Goal: Task Accomplishment & Management: Manage account settings

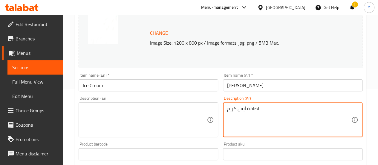
scroll to position [90, 0]
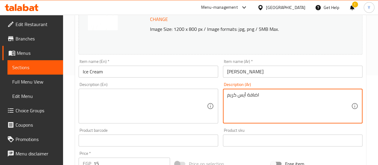
click at [164, 112] on textarea at bounding box center [145, 106] width 124 height 28
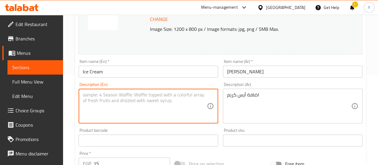
click at [190, 109] on textarea at bounding box center [145, 106] width 124 height 28
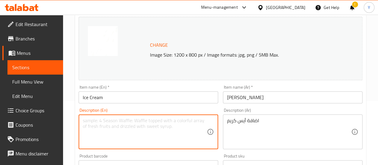
scroll to position [120, 0]
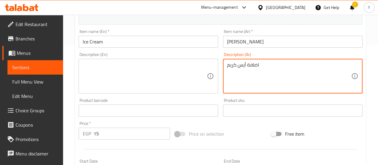
click at [245, 66] on textarea "اضافة أيس كريم" at bounding box center [289, 76] width 124 height 28
click at [252, 79] on textarea "اضافة أيس كريم" at bounding box center [289, 76] width 124 height 28
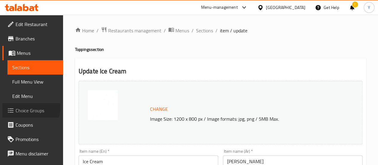
click at [24, 107] on span "Choice Groups" at bounding box center [37, 110] width 43 height 7
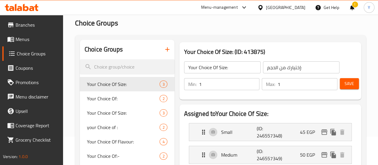
scroll to position [34, 0]
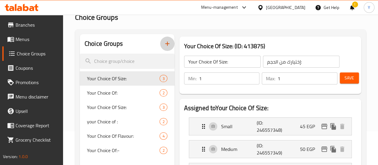
click at [164, 45] on icon "button" at bounding box center [167, 43] width 7 height 7
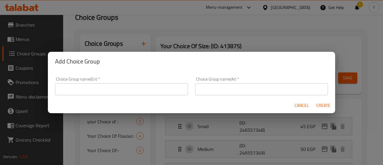
click at [114, 91] on input "text" at bounding box center [121, 89] width 133 height 12
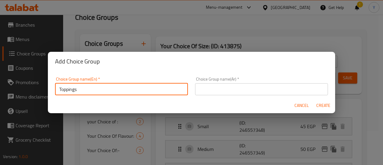
type input "Toppings"
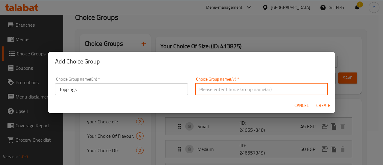
click at [236, 86] on input "text" at bounding box center [261, 89] width 133 height 12
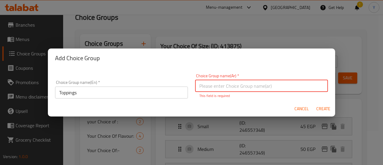
type input "H"
type input "أ"
type input "اضافات"
click at [324, 109] on span "Create" at bounding box center [323, 108] width 14 height 7
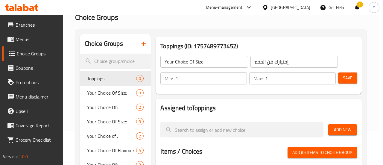
type input "Toppings"
type input "اضافات"
type input "0"
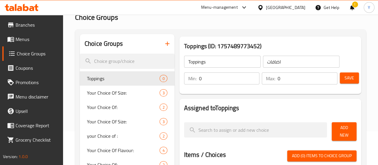
click at [199, 77] on input "0" at bounding box center [229, 78] width 61 height 12
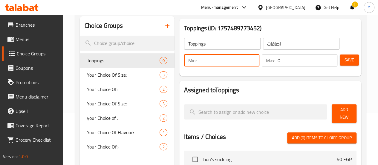
scroll to position [30, 0]
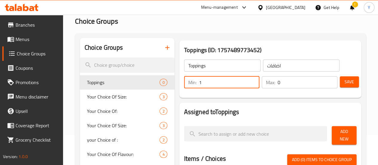
type input "1"
click at [280, 83] on input "0" at bounding box center [308, 82] width 60 height 12
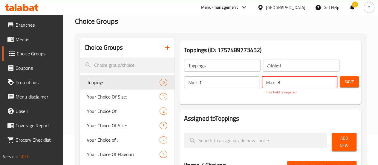
type input "3"
click at [350, 80] on span "Save" at bounding box center [350, 81] width 10 height 7
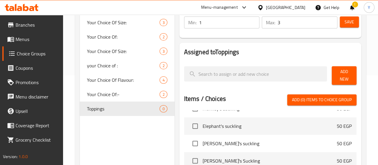
scroll to position [0, 0]
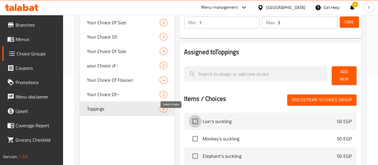
click at [189, 122] on input "checkbox" at bounding box center [195, 121] width 13 height 13
checkbox input "true"
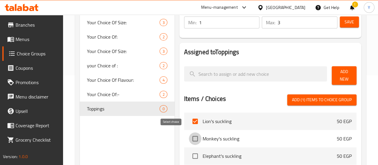
click at [189, 134] on input "checkbox" at bounding box center [195, 138] width 13 height 13
checkbox input "true"
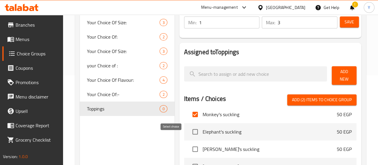
scroll to position [30, 0]
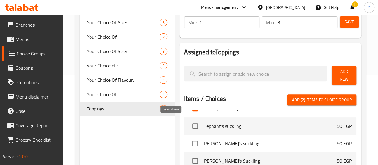
click at [189, 124] on input "checkbox" at bounding box center [195, 126] width 13 height 13
checkbox input "true"
click at [189, 141] on input "checkbox" at bounding box center [195, 143] width 13 height 13
checkbox input "true"
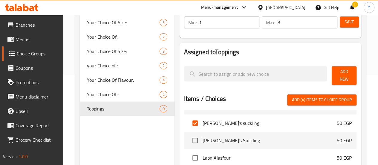
scroll to position [60, 0]
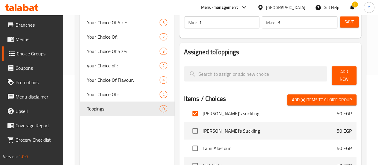
click at [189, 126] on input "checkbox" at bounding box center [195, 130] width 13 height 13
checkbox input "true"
click at [189, 147] on input "checkbox" at bounding box center [195, 148] width 13 height 13
checkbox input "true"
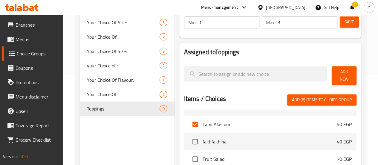
scroll to position [120, 0]
click at [189, 118] on input "checkbox" at bounding box center [195, 123] width 13 height 13
checkbox input "true"
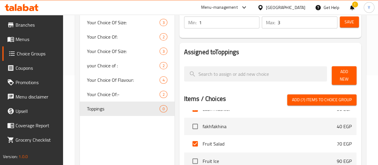
scroll to position [90, 0]
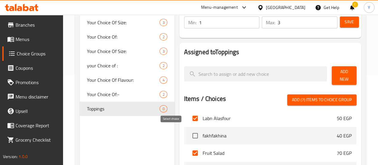
click at [189, 134] on input "checkbox" at bounding box center [195, 135] width 13 height 13
checkbox input "true"
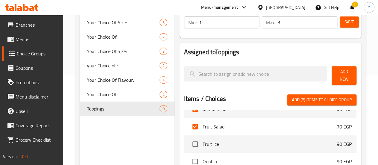
scroll to position [150, 0]
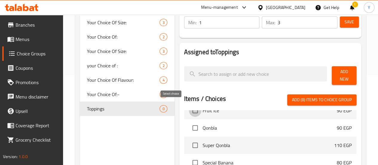
click at [189, 111] on input "checkbox" at bounding box center [195, 110] width 13 height 13
checkbox input "true"
click at [189, 127] on input "checkbox" at bounding box center [195, 127] width 13 height 13
checkbox input "true"
click at [189, 143] on input "checkbox" at bounding box center [195, 145] width 13 height 13
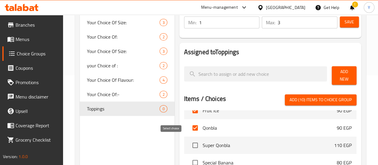
checkbox input "true"
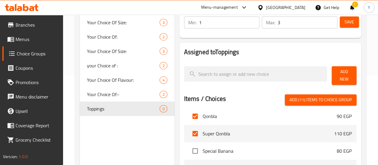
scroll to position [179, 0]
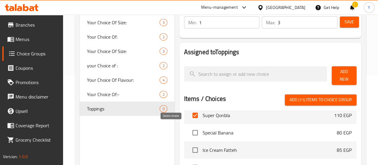
click at [189, 131] on input "checkbox" at bounding box center [195, 132] width 13 height 13
checkbox input "true"
click at [189, 146] on input "checkbox" at bounding box center [195, 150] width 13 height 13
checkbox input "true"
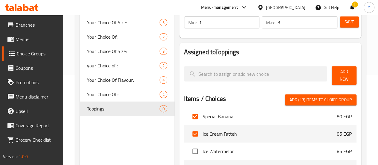
scroll to position [209, 0]
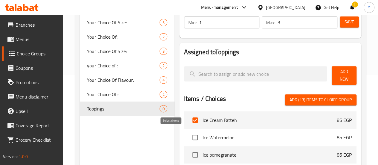
click at [189, 134] on input "checkbox" at bounding box center [195, 137] width 13 height 13
checkbox input "true"
click at [189, 153] on input "checkbox" at bounding box center [195, 154] width 13 height 13
checkbox input "true"
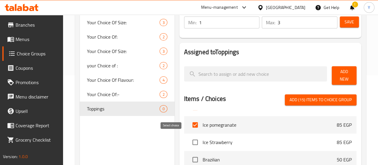
click at [189, 137] on input "checkbox" at bounding box center [195, 142] width 13 height 13
checkbox input "true"
click at [189, 155] on input "checkbox" at bounding box center [195, 159] width 13 height 13
checkbox input "true"
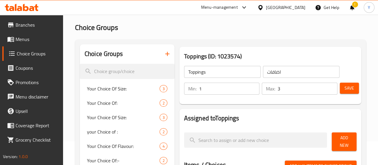
scroll to position [25, 0]
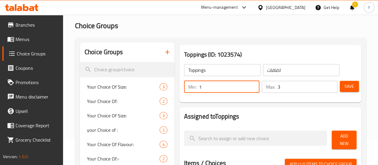
click at [202, 87] on input "1" at bounding box center [229, 87] width 61 height 12
type input "0"
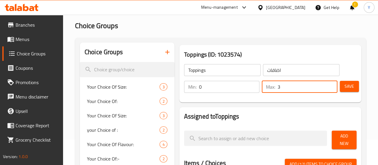
click at [282, 88] on input "3" at bounding box center [308, 87] width 60 height 12
type input "0"
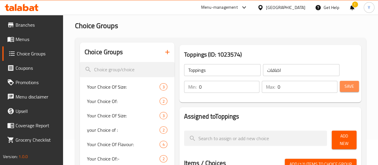
click at [347, 91] on button "Save" at bounding box center [349, 86] width 19 height 11
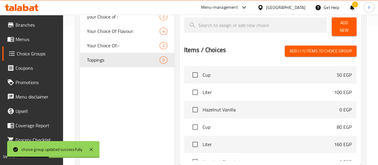
scroll to position [482, 0]
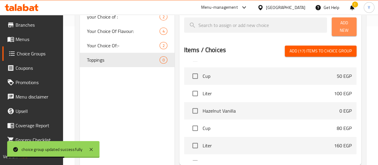
click at [340, 30] on button "Add New" at bounding box center [344, 26] width 25 height 19
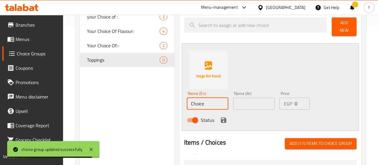
click at [188, 101] on input "Choice" at bounding box center [208, 103] width 42 height 12
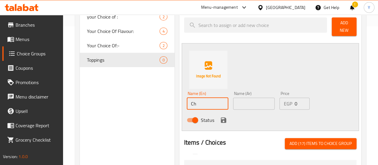
type input "C"
type input "t"
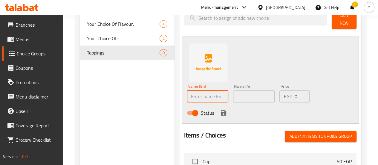
scroll to position [147, 0]
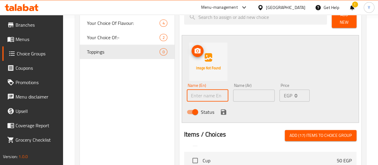
paste input "Honey"
type input "Honey"
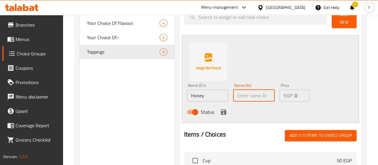
click at [233, 91] on input "text" at bounding box center [254, 95] width 42 height 12
type input "عسل"
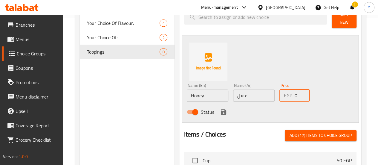
click at [295, 91] on input "0" at bounding box center [302, 95] width 15 height 12
type input "15"
click at [220, 108] on icon "save" at bounding box center [223, 111] width 7 height 7
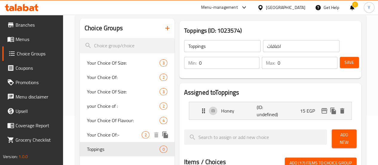
scroll to position [48, 0]
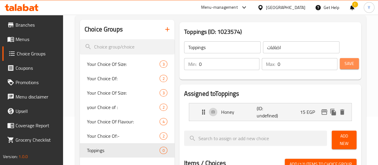
click at [348, 64] on span "Save" at bounding box center [350, 63] width 10 height 7
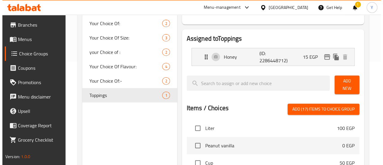
scroll to position [219, 0]
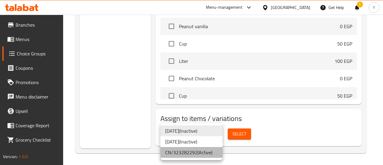
click at [205, 155] on li "CN/323282292 ( Active )" at bounding box center [191, 152] width 62 height 11
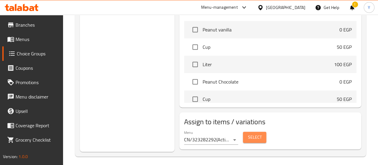
click at [248, 134] on span "Select" at bounding box center [255, 136] width 14 height 7
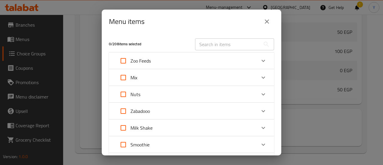
scroll to position [443, 0]
click at [124, 80] on input "Expand" at bounding box center [123, 77] width 14 height 14
checkbox input "true"
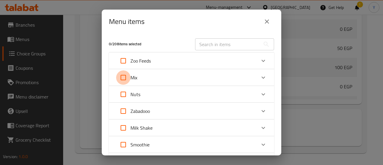
checkbox input "true"
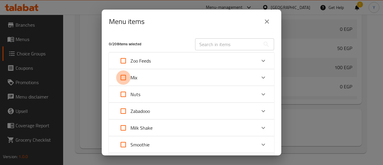
checkbox input "true"
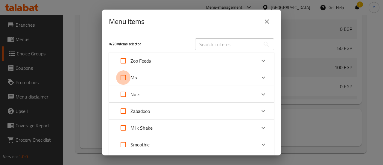
checkbox input "true"
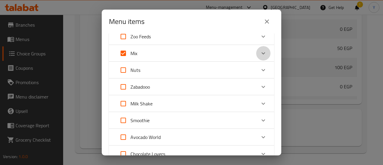
click at [260, 53] on icon "Expand" at bounding box center [263, 53] width 7 height 7
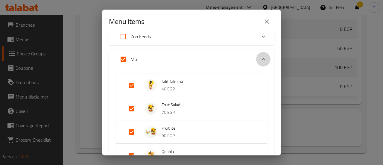
click at [260, 53] on div "Expand" at bounding box center [263, 59] width 14 height 14
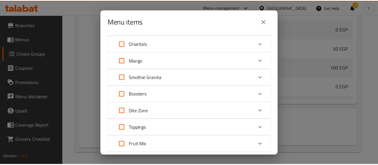
scroll to position [240, 0]
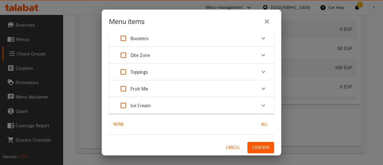
click at [225, 143] on button "Cancel" at bounding box center [232, 147] width 19 height 11
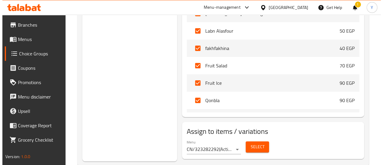
scroll to position [90, 0]
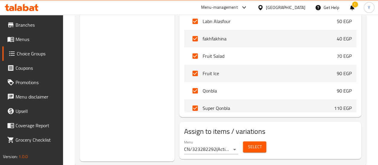
click at [224, 146] on div "Menu CN/323282292 ( Active )" at bounding box center [211, 146] width 59 height 19
click at [248, 144] on span "Select" at bounding box center [255, 146] width 14 height 7
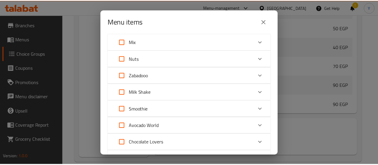
scroll to position [0, 0]
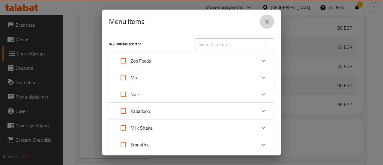
click at [261, 22] on button "close" at bounding box center [267, 21] width 14 height 14
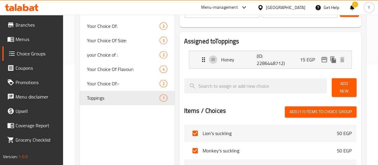
scroll to position [60, 0]
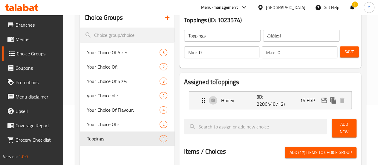
click at [343, 124] on span "Add New" at bounding box center [344, 128] width 15 height 15
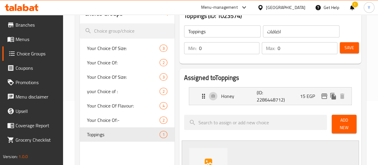
scroll to position [90, 0]
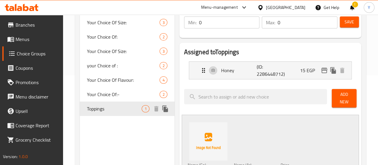
click at [101, 110] on span "Toppings" at bounding box center [114, 108] width 55 height 7
click at [31, 42] on span "Menus" at bounding box center [37, 39] width 43 height 7
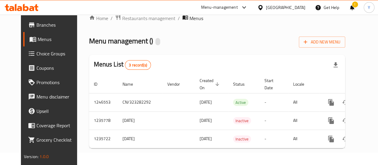
scroll to position [16, 0]
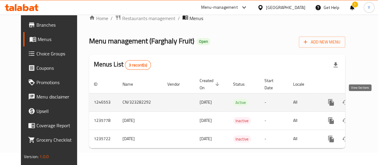
click at [367, 98] on link "enhanced table" at bounding box center [374, 102] width 14 height 14
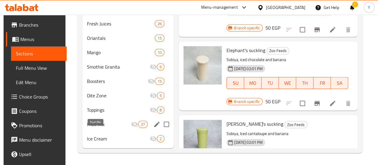
scroll to position [210, 0]
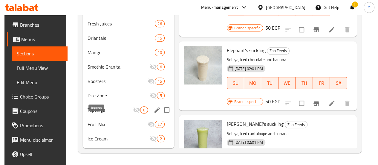
click at [96, 110] on span "Toppings" at bounding box center [110, 109] width 45 height 7
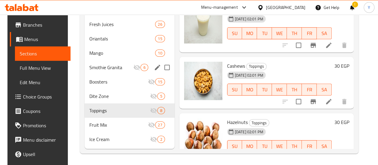
scroll to position [210, 0]
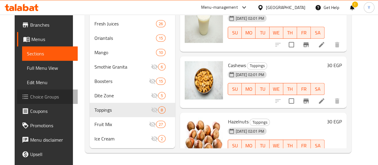
click at [33, 95] on span "Choice Groups" at bounding box center [51, 96] width 43 height 7
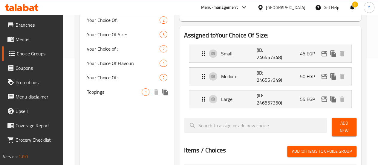
scroll to position [120, 0]
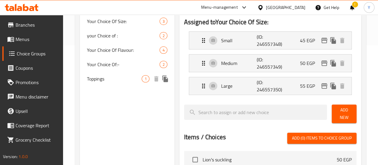
click at [102, 78] on span "Toppings" at bounding box center [114, 78] width 55 height 7
type input "Toppings"
type input "اضافات"
type input "0"
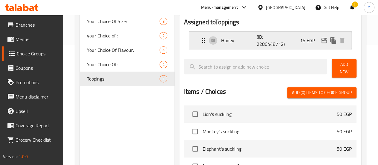
click at [200, 39] on div "Honey (ID: 2286448712) 15 EGP" at bounding box center [272, 40] width 144 height 17
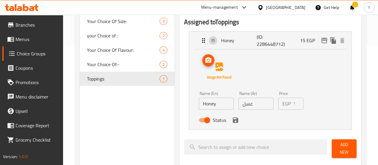
click at [205, 63] on icon "upload picture" at bounding box center [208, 60] width 7 height 7
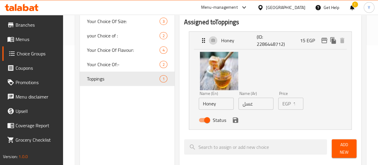
click at [233, 122] on icon "save" at bounding box center [235, 119] width 5 height 5
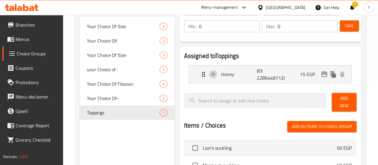
scroll to position [60, 0]
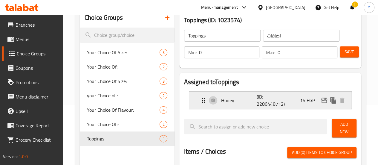
click at [202, 102] on icon "Expand" at bounding box center [203, 100] width 3 height 5
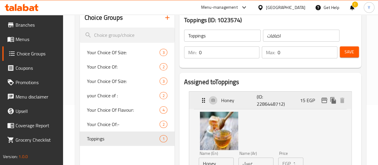
click at [202, 102] on icon "Expand" at bounding box center [203, 100] width 3 height 5
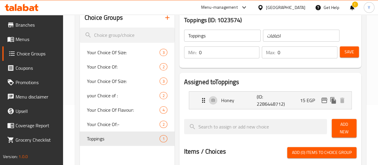
click at [343, 127] on span "Add New" at bounding box center [344, 128] width 15 height 15
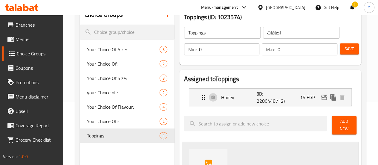
scroll to position [120, 0]
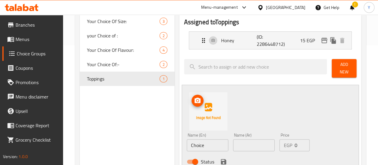
click at [194, 99] on icon "upload picture" at bounding box center [197, 100] width 7 height 7
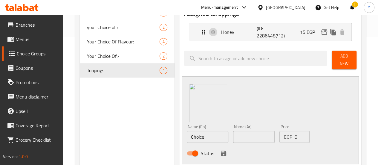
scroll to position [150, 0]
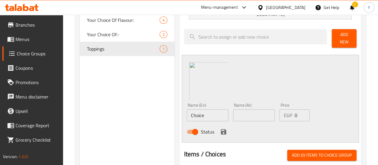
click at [200, 115] on input "Choice" at bounding box center [208, 115] width 42 height 12
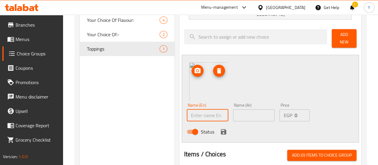
paste input "مكسرات"
type input "مكسرات"
click at [237, 113] on input "text" at bounding box center [254, 115] width 42 height 12
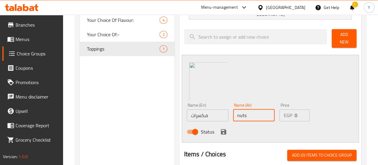
type input "nuts"
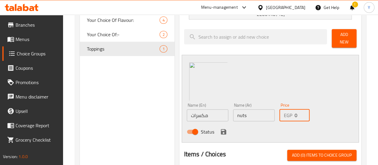
click at [295, 113] on input "0" at bounding box center [302, 115] width 15 height 12
type input "25"
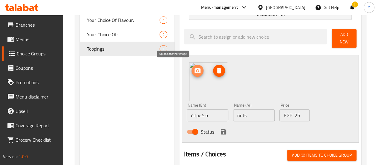
click at [195, 68] on icon "upload picture" at bounding box center [198, 70] width 6 height 5
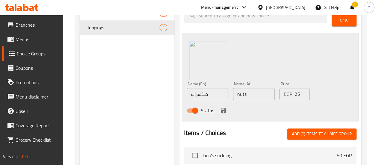
scroll to position [179, 0]
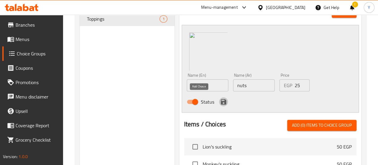
click at [220, 99] on icon "save" at bounding box center [223, 101] width 7 height 7
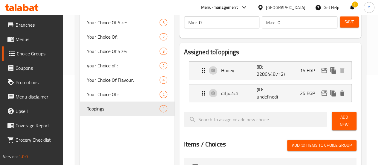
scroll to position [90, 0]
click at [200, 93] on icon "Expand" at bounding box center [203, 92] width 7 height 7
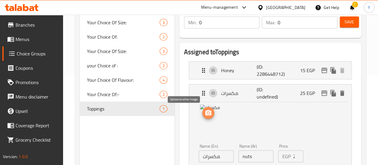
click at [202, 117] on button "upload picture" at bounding box center [208, 113] width 12 height 12
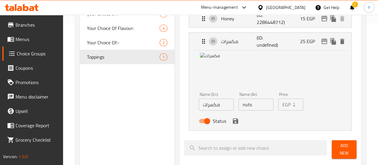
scroll to position [150, 0]
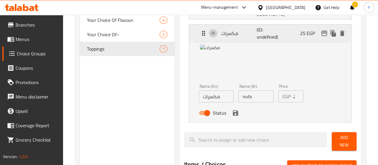
click at [200, 35] on icon "Expand" at bounding box center [203, 33] width 7 height 7
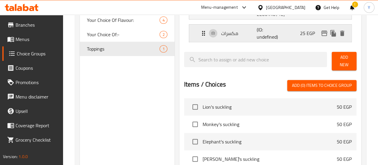
click at [200, 35] on icon "Expand" at bounding box center [203, 33] width 7 height 7
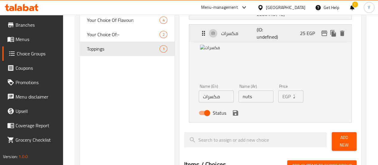
click at [200, 32] on icon "Expand" at bounding box center [203, 33] width 7 height 7
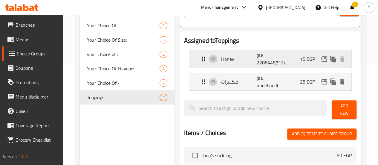
scroll to position [90, 0]
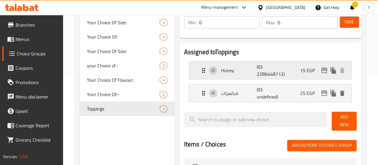
click at [200, 68] on icon "Expand" at bounding box center [203, 70] width 7 height 7
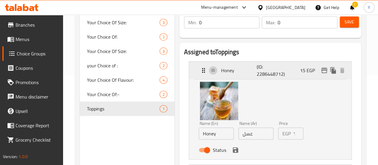
click at [200, 68] on icon "Expand" at bounding box center [203, 70] width 7 height 7
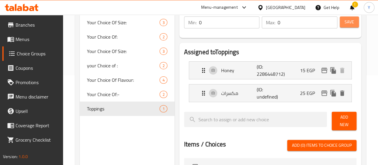
click at [353, 23] on button "Save" at bounding box center [349, 21] width 19 height 11
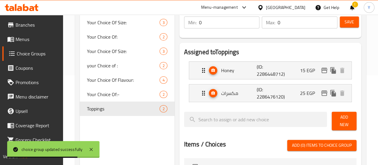
click at [344, 119] on span "Add New" at bounding box center [344, 120] width 15 height 15
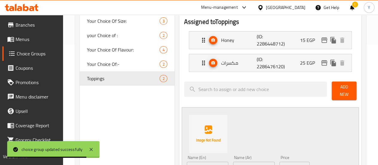
scroll to position [150, 0]
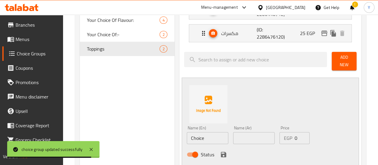
click at [233, 134] on input "text" at bounding box center [254, 138] width 42 height 12
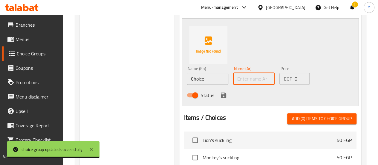
scroll to position [209, 0]
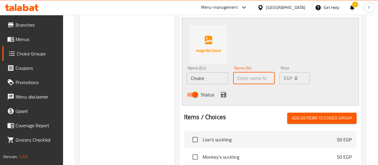
click at [192, 73] on input "Choice" at bounding box center [208, 78] width 42 height 12
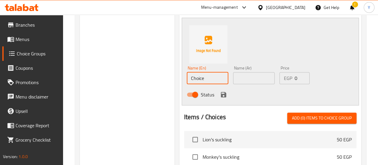
click at [192, 73] on input "Choice" at bounding box center [208, 78] width 42 height 12
paste input "Ice Cream"
type input "Ice Cream"
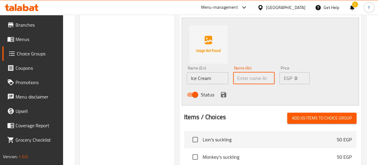
click at [245, 78] on input "text" at bounding box center [254, 78] width 42 height 12
type input "h"
type input "ايس كريم"
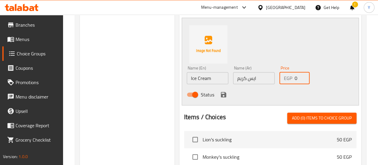
click at [295, 72] on input "0" at bounding box center [302, 78] width 15 height 12
type input "15"
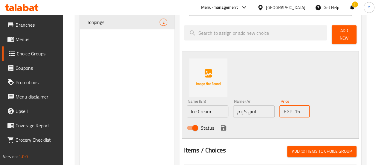
scroll to position [179, 0]
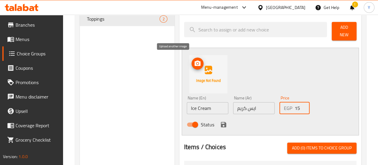
click at [195, 61] on icon "upload picture" at bounding box center [198, 62] width 6 height 5
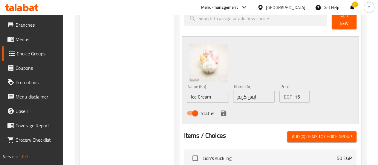
scroll to position [209, 0]
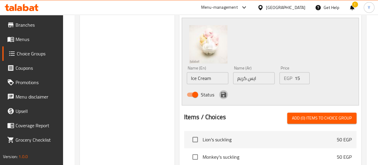
click at [221, 92] on icon "save" at bounding box center [223, 94] width 5 height 5
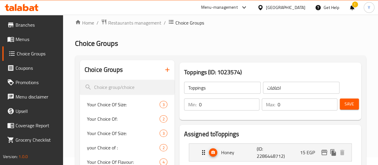
scroll to position [0, 0]
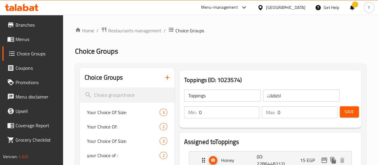
click at [345, 109] on span "Save" at bounding box center [350, 111] width 10 height 7
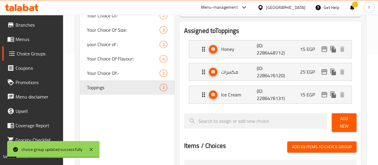
scroll to position [120, 0]
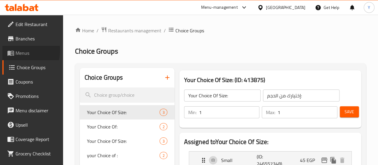
click at [17, 50] on span "Menus" at bounding box center [37, 52] width 43 height 7
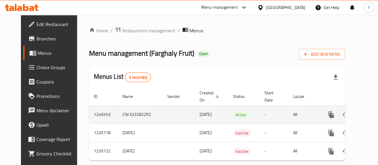
scroll to position [16, 0]
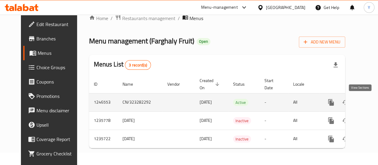
click at [371, 100] on icon "enhanced table" at bounding box center [374, 102] width 7 height 7
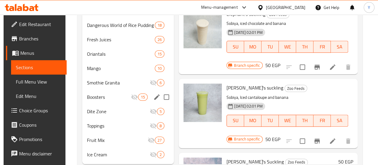
scroll to position [210, 0]
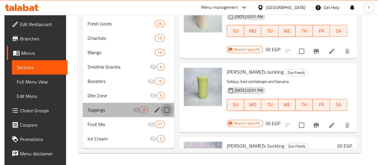
click at [161, 109] on input "Menu sections" at bounding box center [167, 109] width 13 height 13
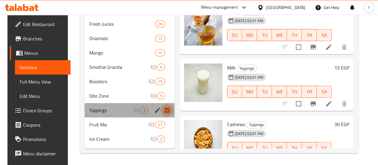
click at [161, 109] on input "Menu sections" at bounding box center [167, 110] width 13 height 13
checkbox input "false"
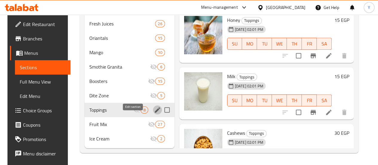
click at [155, 109] on icon "edit" at bounding box center [157, 109] width 5 height 5
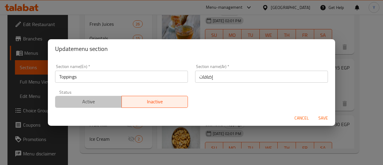
click at [95, 101] on span "Active" at bounding box center [89, 101] width 62 height 9
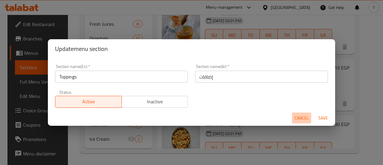
click at [307, 118] on span "Cancel" at bounding box center [301, 117] width 14 height 7
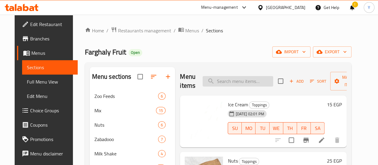
click at [216, 83] on input "search" at bounding box center [238, 81] width 71 height 10
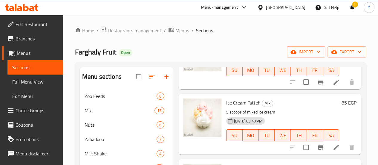
scroll to position [150, 0]
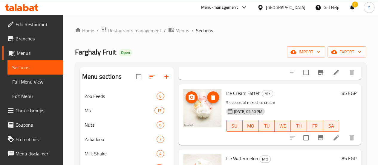
type input "ice cream"
click at [188, 107] on img at bounding box center [202, 108] width 38 height 38
